Goal: Information Seeking & Learning: Learn about a topic

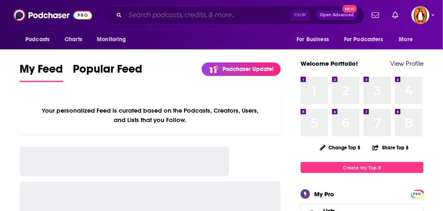
click at [142, 16] on input "Search podcasts, credits, & more..." at bounding box center [207, 15] width 165 height 13
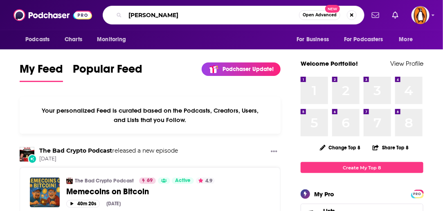
type input "[PERSON_NAME]"
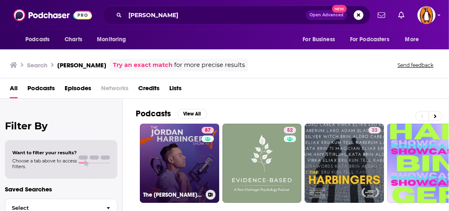
click at [181, 151] on link "87 The [PERSON_NAME] Show" at bounding box center [179, 163] width 79 height 79
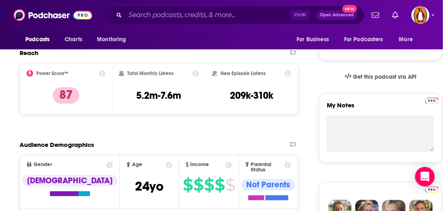
scroll to position [237, 0]
